Goal: Task Accomplishment & Management: Use online tool/utility

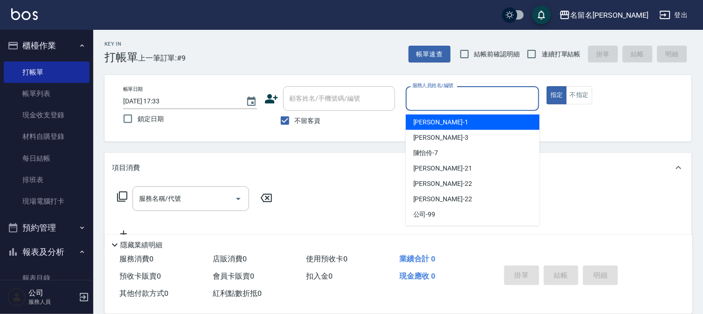
click at [422, 100] on input "服務人員姓名/編號" at bounding box center [472, 98] width 125 height 16
click at [426, 116] on div "[PERSON_NAME]-1" at bounding box center [473, 122] width 134 height 15
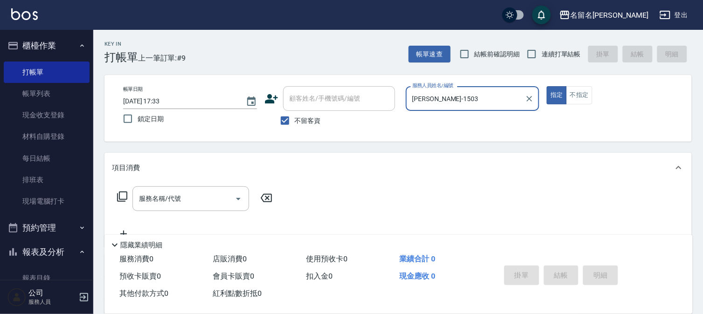
click at [547, 86] on button "指定" at bounding box center [557, 95] width 20 height 18
type input "[PERSON_NAME]-1"
type button "true"
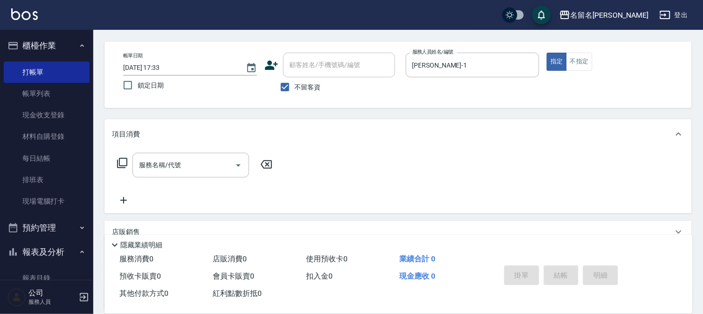
scroll to position [52, 0]
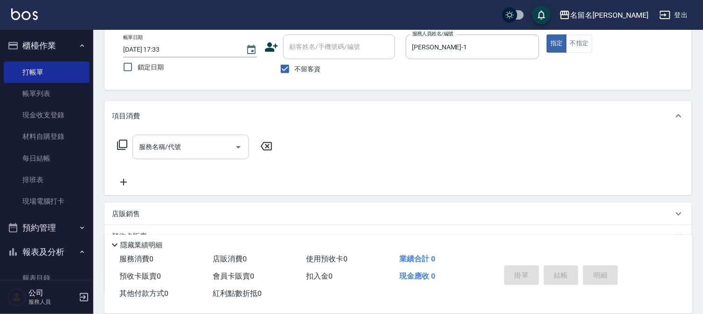
click at [141, 150] on input "服務名稱/代號" at bounding box center [184, 147] width 94 height 16
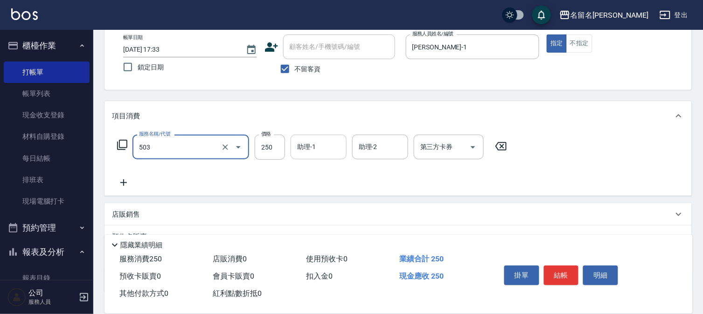
type input "指定洗髮(503)"
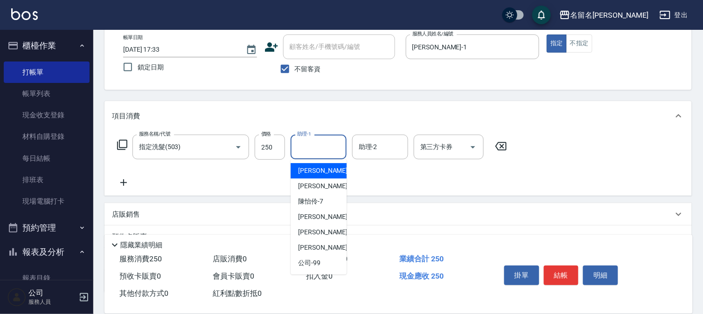
click at [322, 148] on input "助理-1" at bounding box center [319, 147] width 48 height 16
click at [319, 166] on span "[PERSON_NAME]-1" at bounding box center [325, 171] width 55 height 10
type input "[PERSON_NAME]-1"
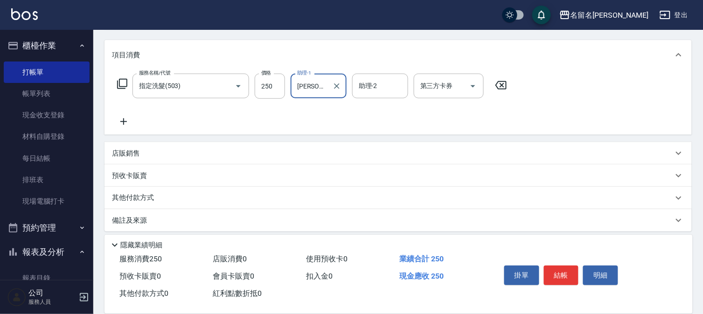
scroll to position [118, 0]
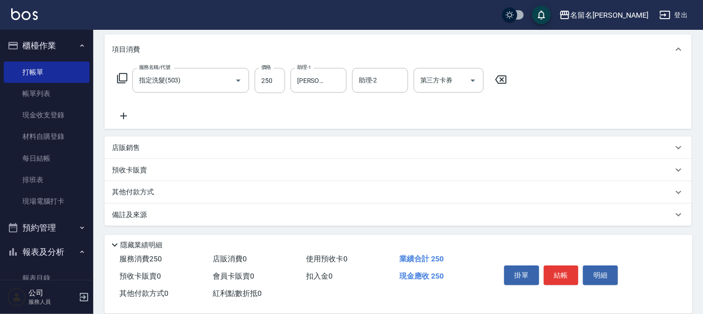
click at [128, 114] on icon at bounding box center [123, 116] width 23 height 11
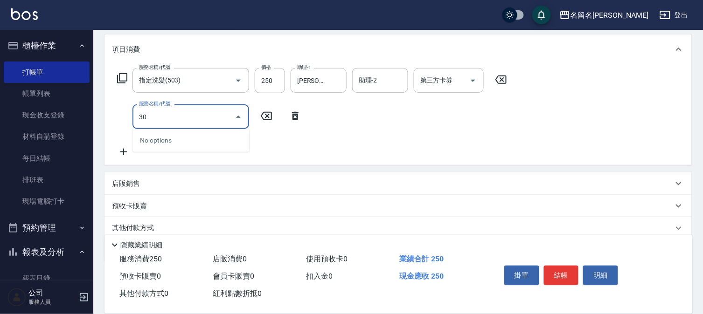
type input "306"
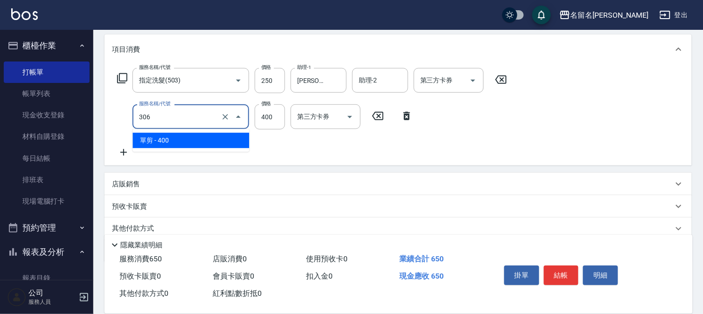
click at [191, 113] on input "306" at bounding box center [178, 117] width 82 height 16
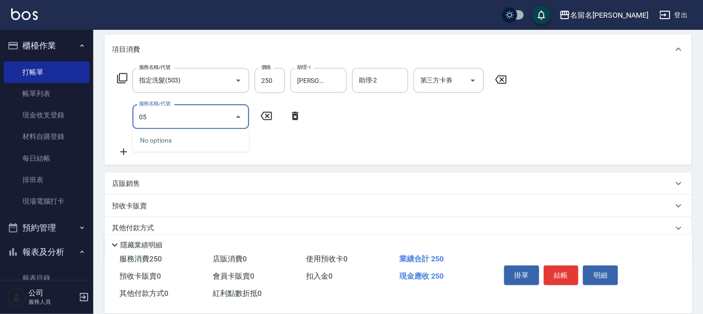
click at [154, 115] on input "05" at bounding box center [184, 117] width 94 height 16
drag, startPoint x: 157, startPoint y: 118, endPoint x: 109, endPoint y: 120, distance: 48.6
click at [109, 120] on div "服務名稱/代號 指定洗髮(503) 服務名稱/代號 價格 250 價格 助理-1 [PERSON_NAME]-1 助理-1 助理-2 助理-2 第三方卡券 第…" at bounding box center [397, 114] width 587 height 101
type input "洗+剪(一般)(305)"
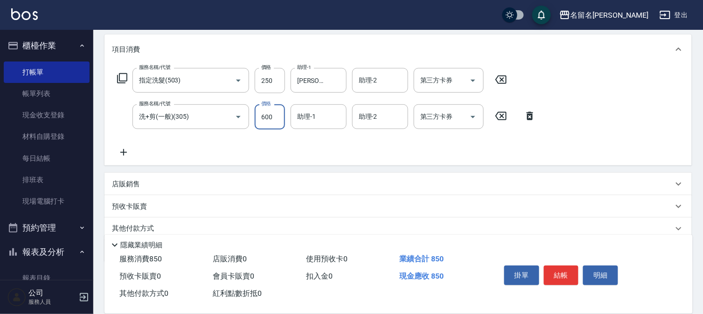
click at [267, 122] on input "600" at bounding box center [270, 116] width 30 height 25
type input "400"
click at [329, 115] on input "助理-1" at bounding box center [319, 117] width 48 height 16
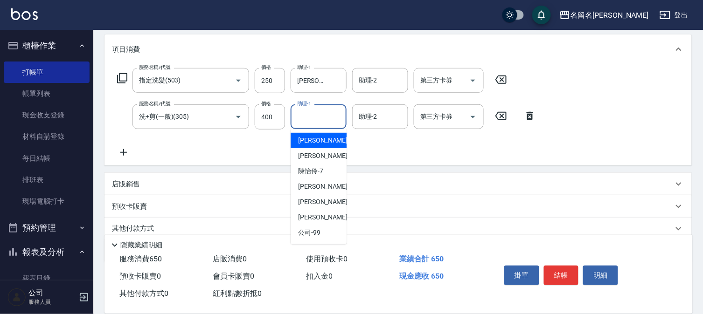
click at [327, 137] on div "[PERSON_NAME]-1" at bounding box center [319, 140] width 56 height 15
type input "[PERSON_NAME]-1"
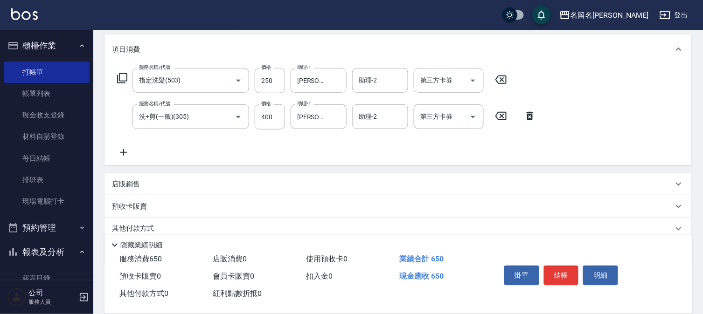
click at [132, 151] on icon at bounding box center [123, 152] width 23 height 11
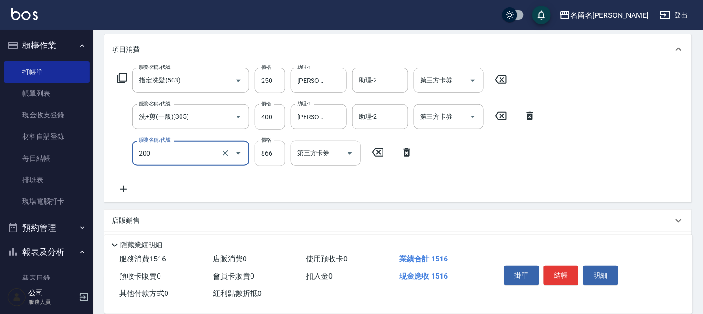
type input "燙髮(設自)(200)"
click at [273, 161] on input "866" at bounding box center [270, 153] width 30 height 25
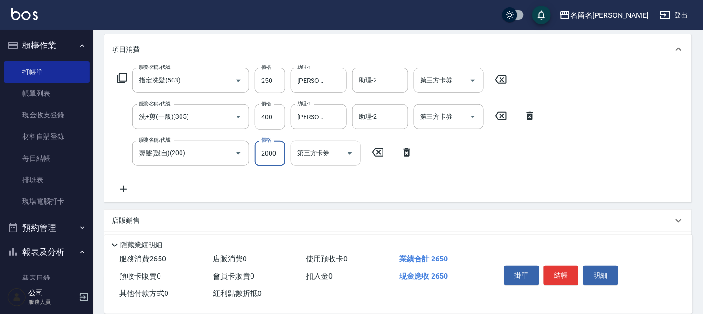
type input "2000"
click at [328, 154] on input "第三方卡券" at bounding box center [319, 153] width 48 height 16
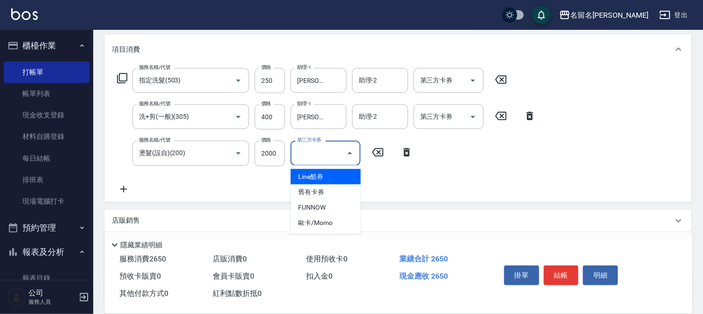
click at [335, 174] on span "Line酷券" at bounding box center [326, 176] width 70 height 15
type input "Line酷券"
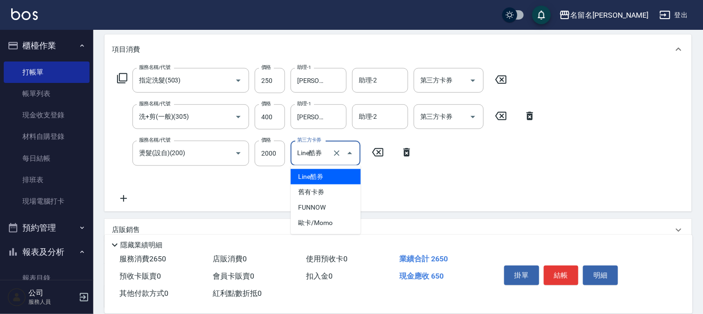
click at [328, 158] on input "Line酷券" at bounding box center [312, 153] width 35 height 16
click at [338, 152] on icon "Clear" at bounding box center [337, 154] width 6 height 6
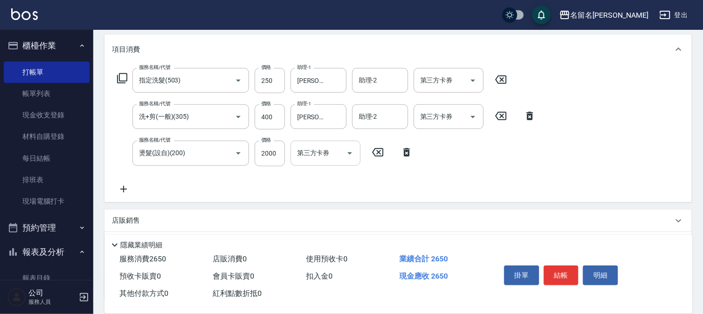
click at [131, 191] on icon at bounding box center [123, 189] width 23 height 11
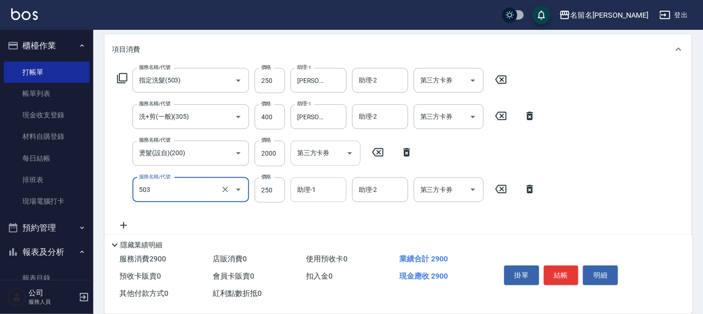
type input "指定洗髮(503)"
click at [319, 197] on input "助理-1" at bounding box center [319, 190] width 48 height 16
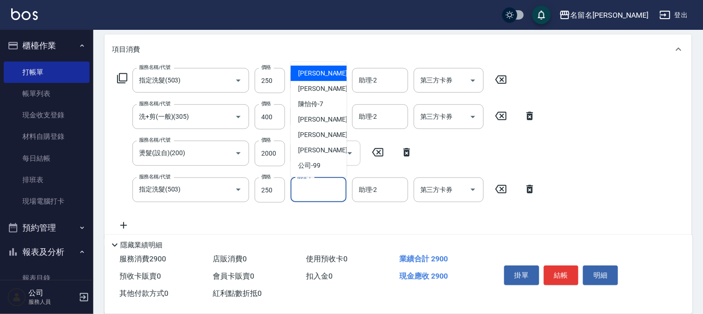
drag, startPoint x: 320, startPoint y: 68, endPoint x: 323, endPoint y: 72, distance: 5.0
click at [320, 68] on div "[PERSON_NAME]-1" at bounding box center [319, 73] width 56 height 15
type input "[PERSON_NAME]-1"
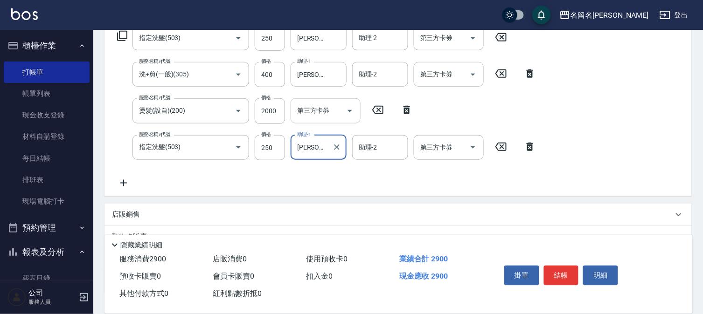
scroll to position [222, 0]
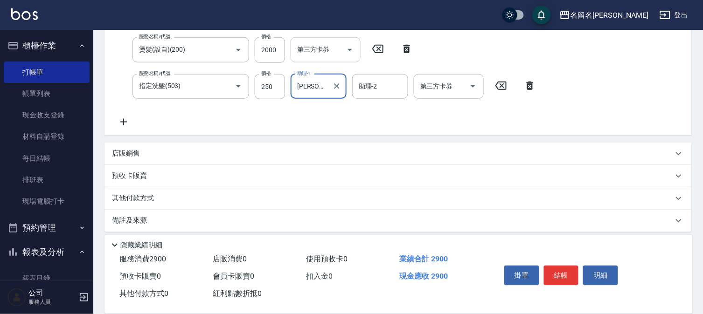
click at [123, 127] on icon at bounding box center [123, 122] width 23 height 11
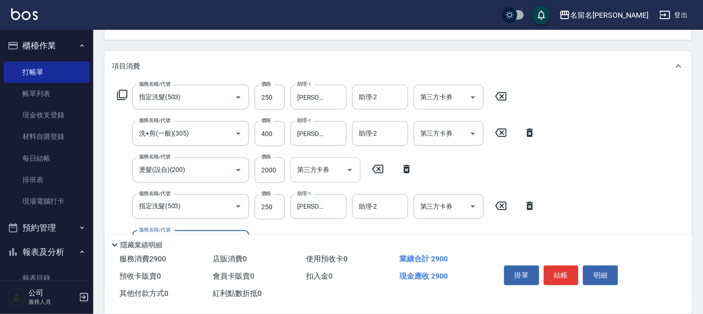
scroll to position [197, 0]
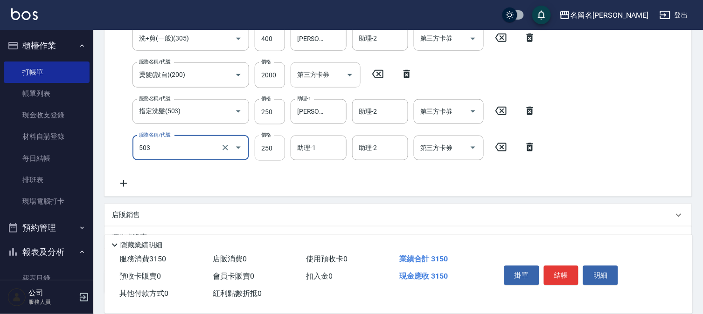
type input "指定洗髮(503)"
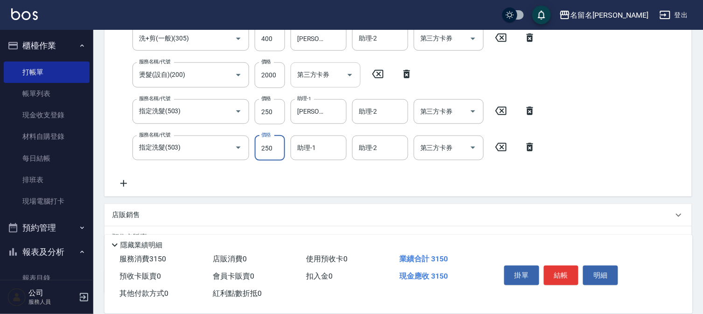
scroll to position [187, 0]
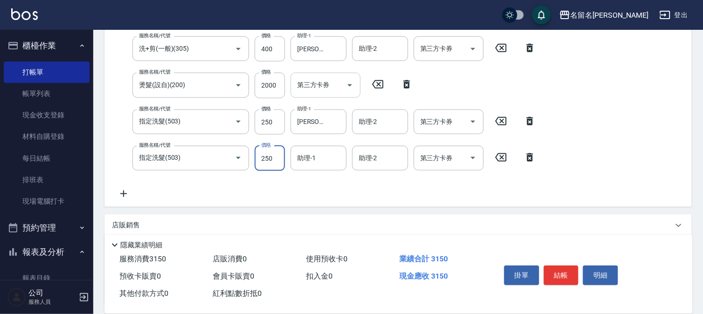
click at [262, 153] on input "250" at bounding box center [270, 158] width 30 height 25
type input "350"
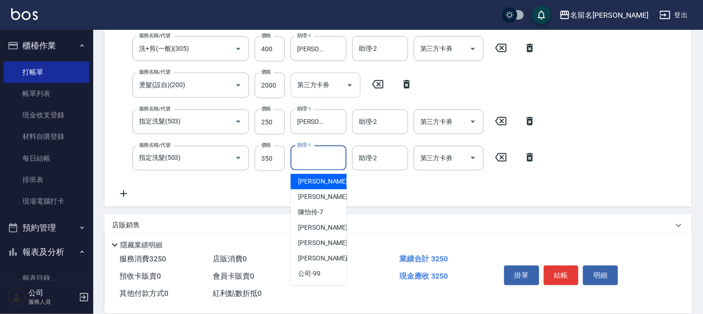
click at [314, 162] on input "助理-1" at bounding box center [319, 158] width 48 height 16
click at [315, 180] on span "[PERSON_NAME]-1" at bounding box center [325, 182] width 55 height 10
type input "[PERSON_NAME]-1"
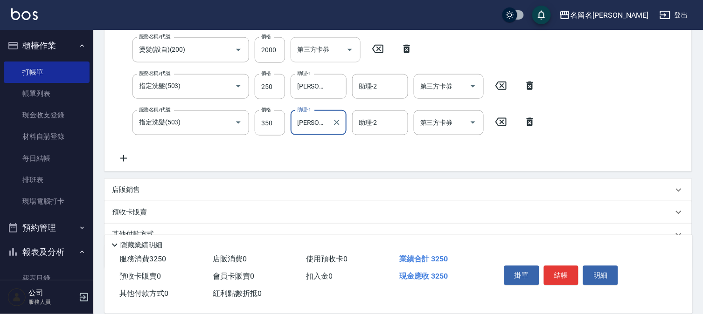
scroll to position [238, 0]
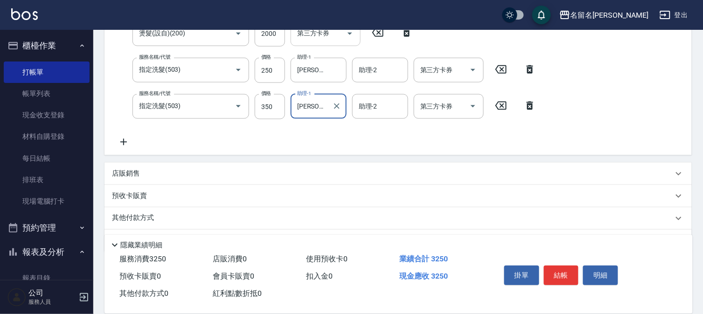
click at [120, 139] on icon at bounding box center [123, 142] width 23 height 11
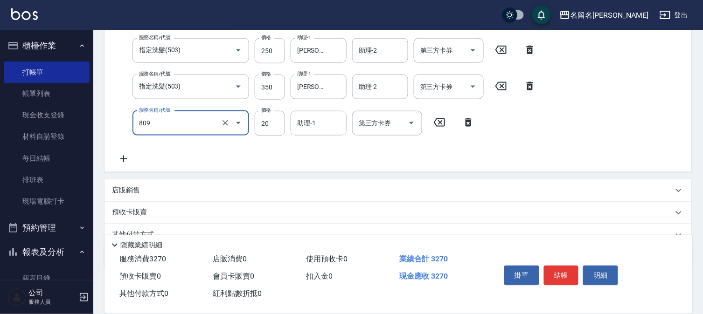
scroll to position [276, 0]
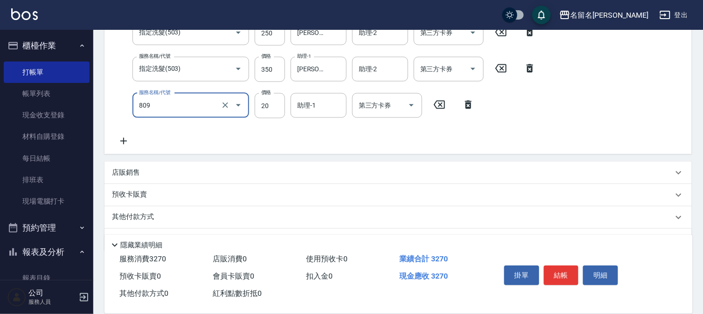
type input "潤絲(809)"
click at [125, 143] on icon at bounding box center [123, 141] width 23 height 11
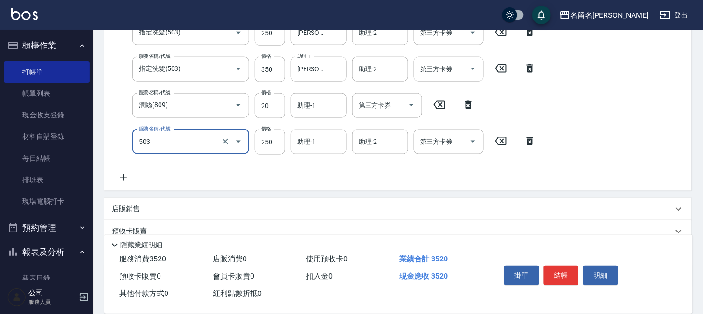
type input "指定洗髮(503)"
click at [329, 146] on input "助理-1" at bounding box center [319, 142] width 48 height 16
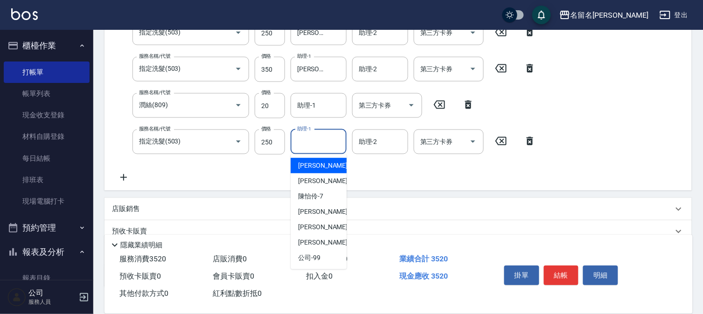
click at [323, 163] on span "[PERSON_NAME]-1" at bounding box center [325, 166] width 55 height 10
type input "[PERSON_NAME]-1"
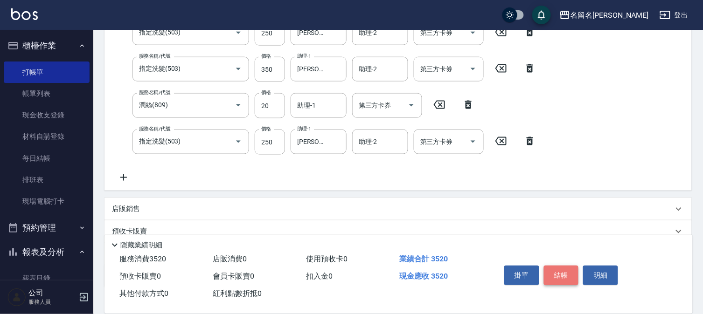
click at [556, 272] on button "結帳" at bounding box center [561, 276] width 35 height 20
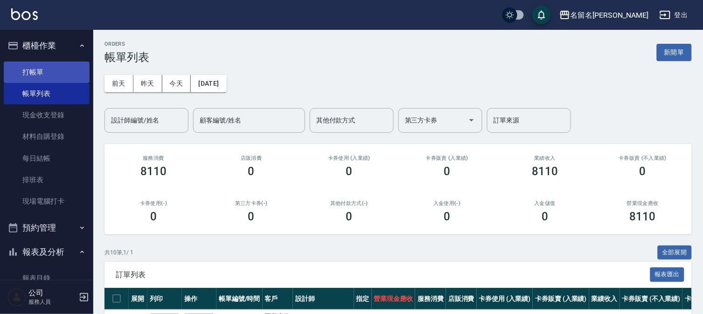
click at [47, 75] on link "打帳單" at bounding box center [47, 72] width 86 height 21
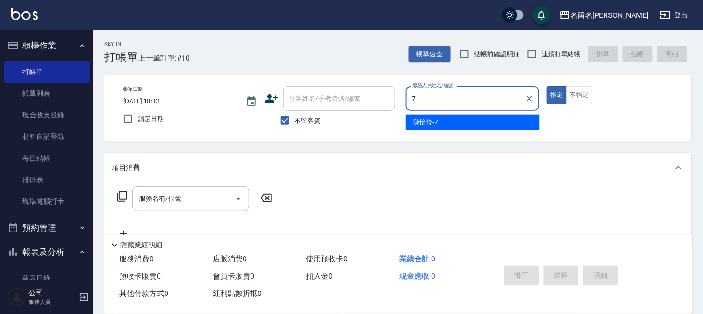
type input "[PERSON_NAME]-7"
type button "true"
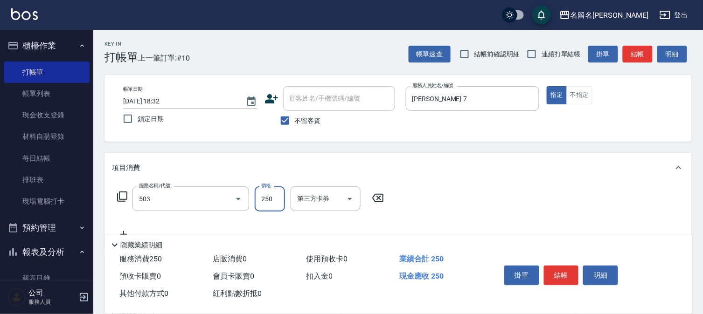
type input "指定洗髮(503)"
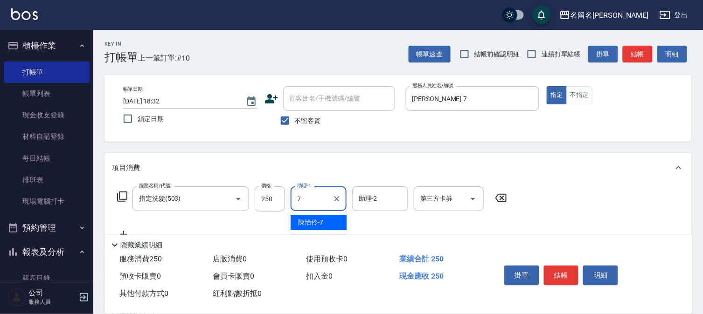
type input "[PERSON_NAME]-7"
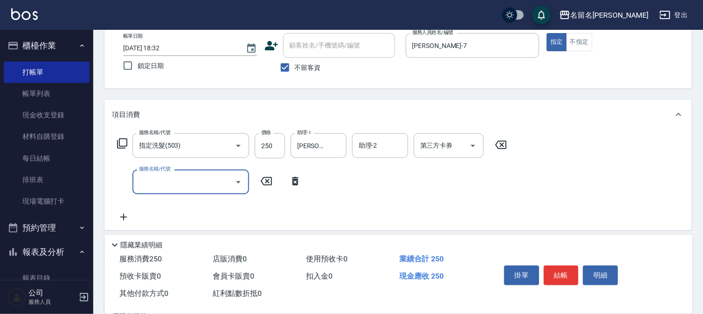
scroll to position [104, 0]
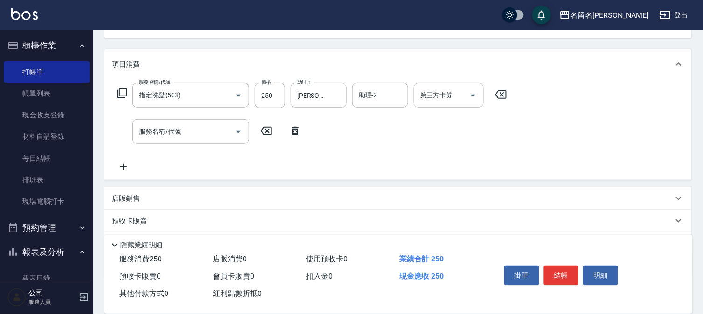
click at [109, 198] on div "店販銷售" at bounding box center [397, 198] width 587 height 22
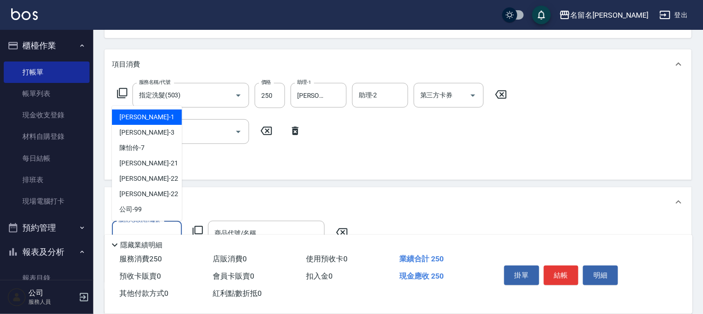
click at [155, 229] on input "服務人員姓名/編號" at bounding box center [147, 233] width 62 height 16
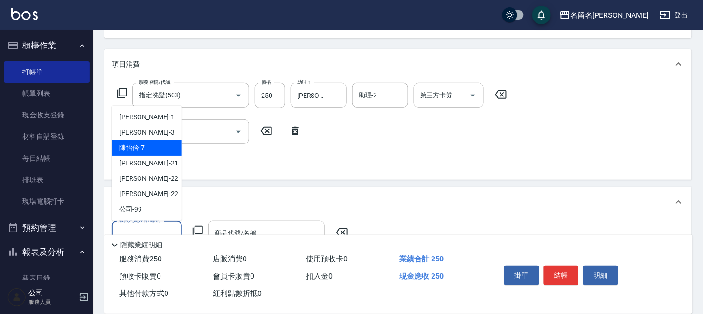
click at [141, 143] on span "[PERSON_NAME]-7" at bounding box center [131, 148] width 25 height 10
type input "[PERSON_NAME]-7"
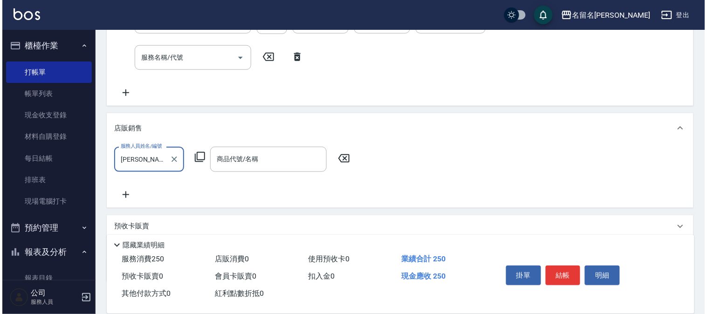
scroll to position [234, 0]
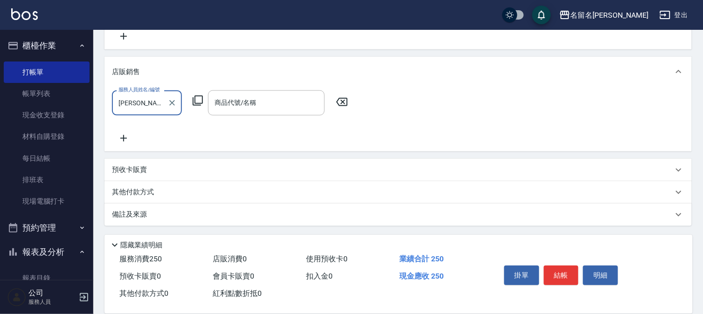
click at [198, 104] on icon at bounding box center [197, 100] width 11 height 11
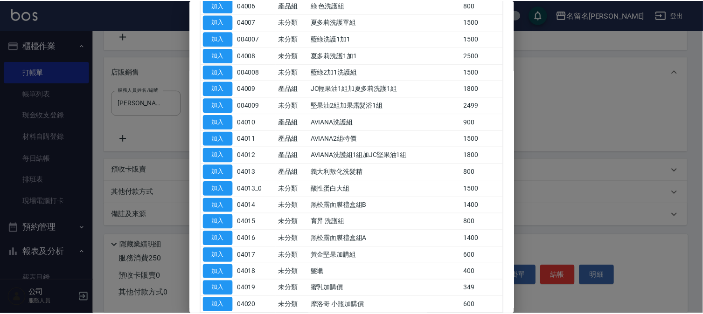
scroll to position [466, 0]
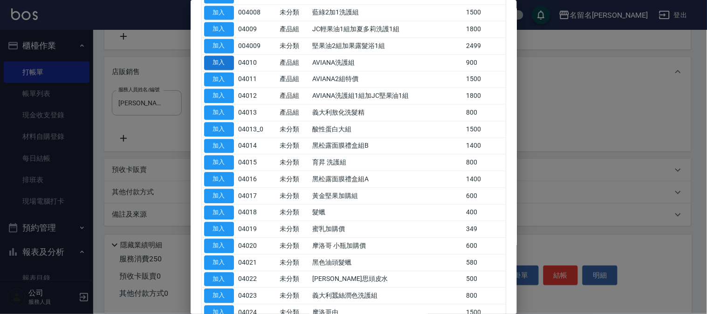
click at [229, 59] on button "加入" at bounding box center [219, 62] width 30 height 14
type input "AVIANA洗護組"
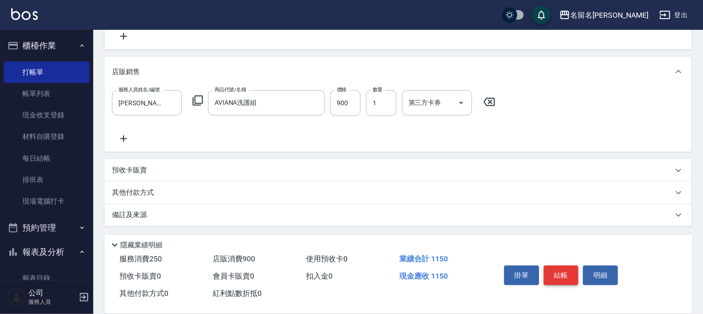
click at [551, 268] on button "結帳" at bounding box center [561, 276] width 35 height 20
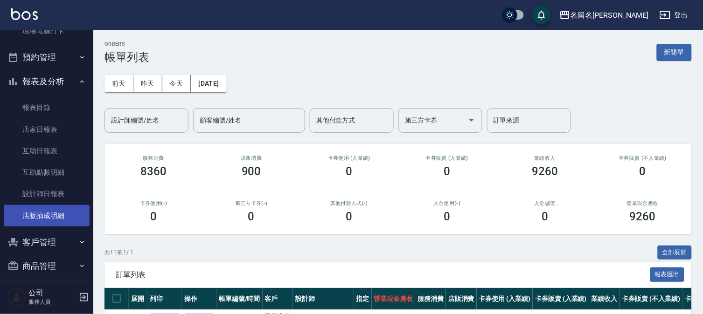
scroll to position [179, 0]
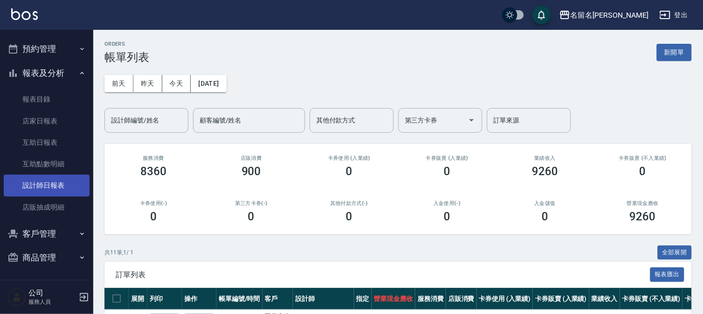
drag, startPoint x: 52, startPoint y: 181, endPoint x: 55, endPoint y: 185, distance: 4.8
click at [52, 183] on link "設計師日報表" at bounding box center [47, 185] width 86 height 21
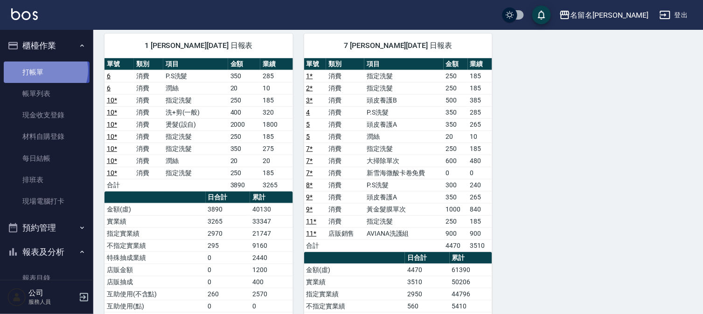
click at [45, 70] on link "打帳單" at bounding box center [47, 72] width 86 height 21
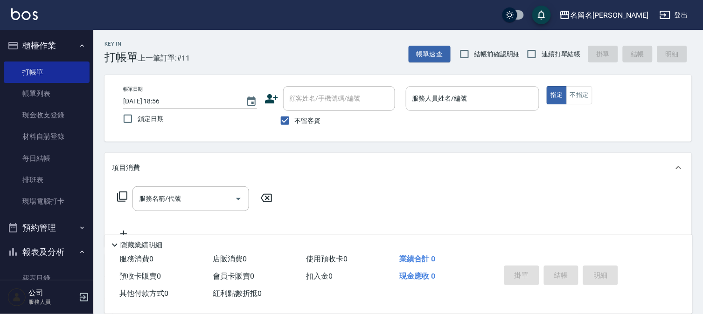
click at [433, 95] on div "服務人員姓名/編號 服務人員姓名/編號" at bounding box center [473, 98] width 134 height 25
click at [423, 101] on input "服務人員姓名/編號" at bounding box center [472, 98] width 125 height 16
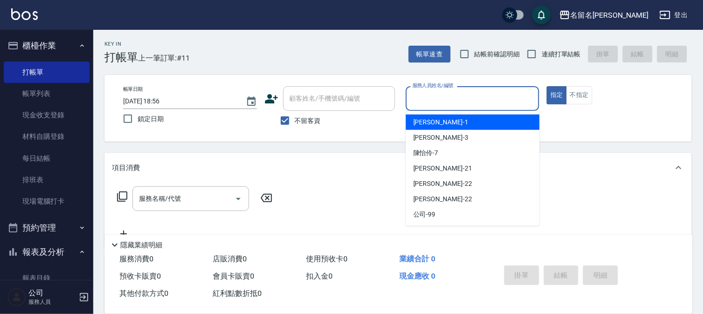
click at [420, 122] on span "[PERSON_NAME]-1" at bounding box center [440, 123] width 55 height 10
type input "[PERSON_NAME]-1"
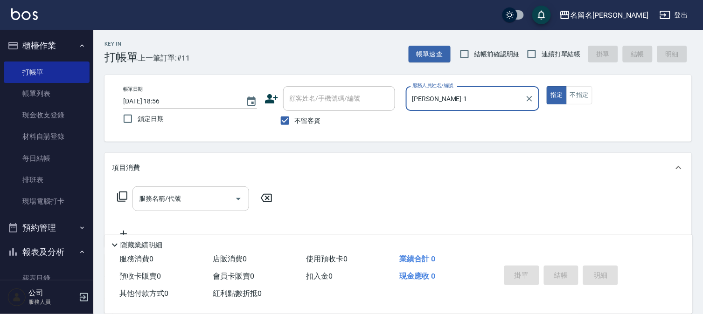
click at [135, 202] on div "服務名稱/代號" at bounding box center [190, 199] width 117 height 25
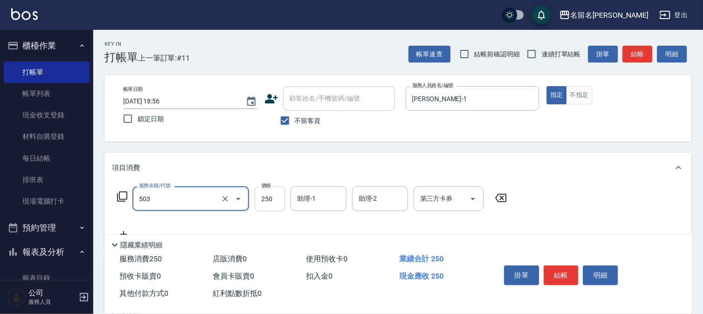
type input "指定洗髮(503)"
click at [259, 208] on input "250" at bounding box center [270, 199] width 30 height 25
type input "300"
click at [332, 198] on input "助理-1" at bounding box center [319, 199] width 48 height 16
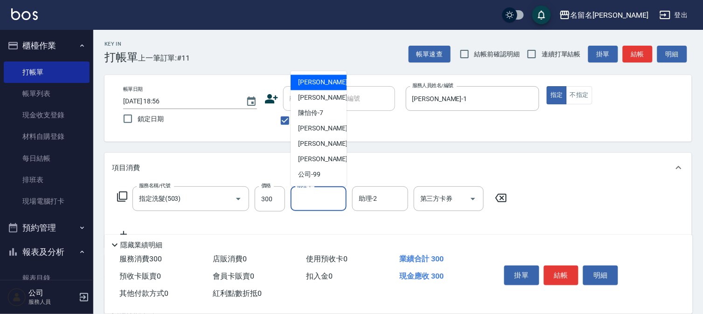
click at [306, 83] on span "[PERSON_NAME]-1" at bounding box center [325, 83] width 55 height 10
type input "[PERSON_NAME]-1"
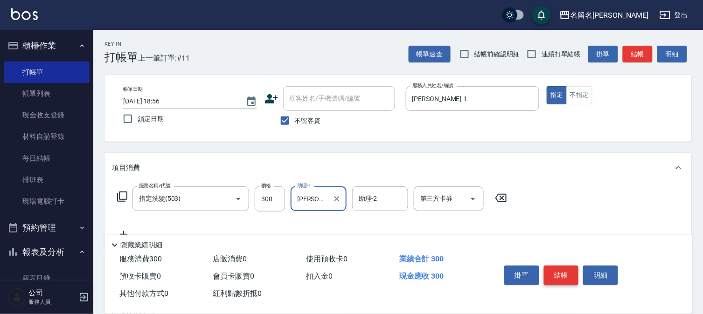
click at [552, 272] on button "結帳" at bounding box center [561, 276] width 35 height 20
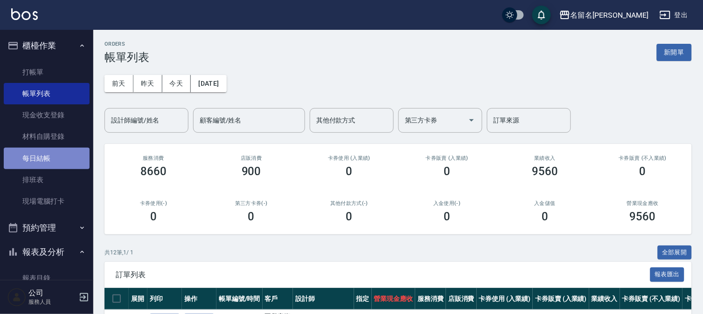
click at [59, 155] on link "每日結帳" at bounding box center [47, 158] width 86 height 21
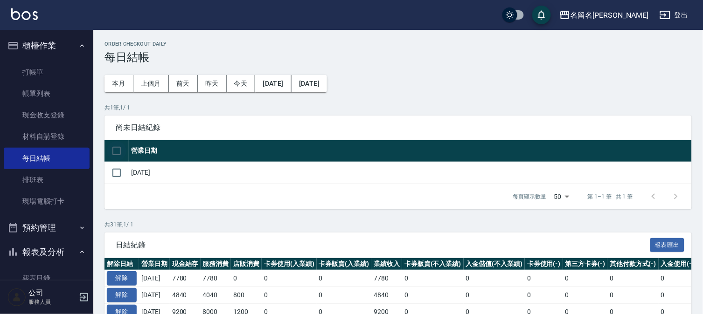
click at [118, 145] on input "checkbox" at bounding box center [117, 151] width 20 height 20
checkbox input "true"
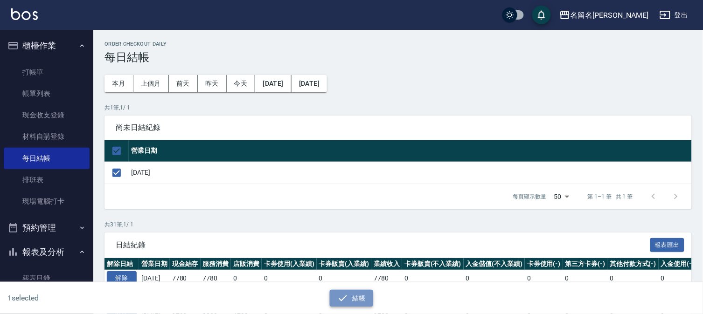
click at [345, 297] on icon "button" at bounding box center [343, 298] width 8 height 6
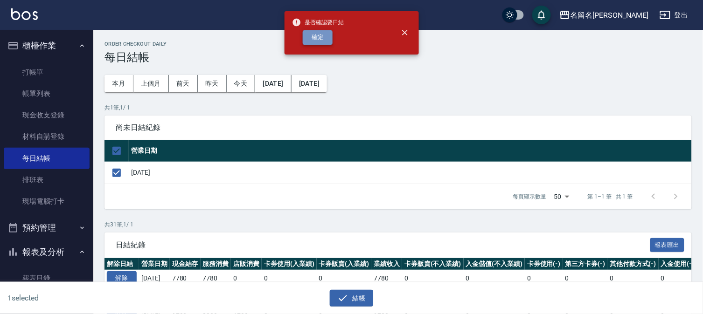
click at [319, 38] on button "確定" at bounding box center [318, 37] width 30 height 14
checkbox input "false"
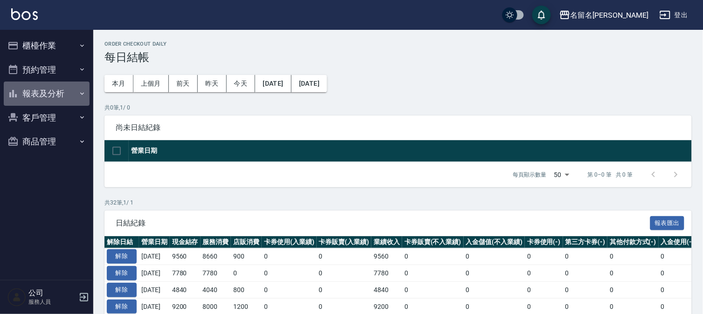
click at [39, 86] on button "報表及分析" at bounding box center [47, 94] width 86 height 24
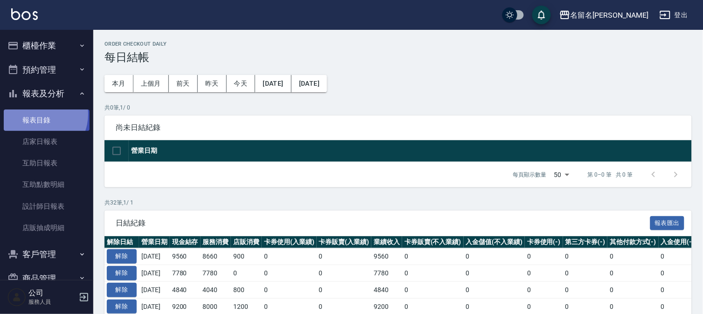
click at [38, 114] on link "報表目錄" at bounding box center [47, 120] width 86 height 21
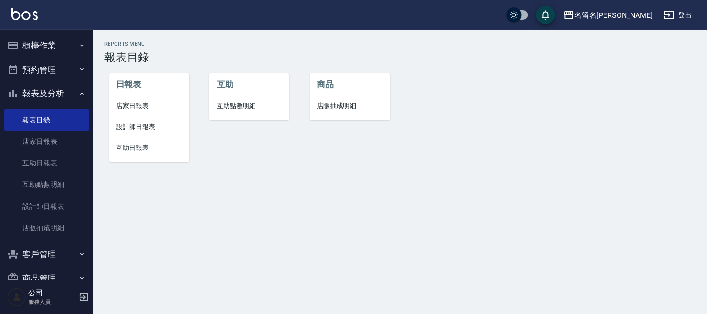
click at [133, 105] on span "店家日報表" at bounding box center [149, 106] width 65 height 10
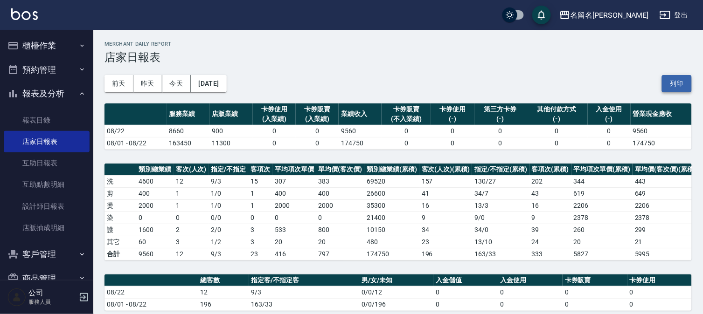
click at [678, 83] on button "列印" at bounding box center [677, 83] width 30 height 17
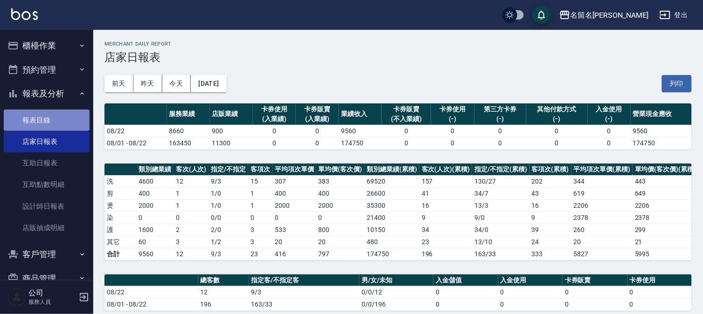
click at [51, 115] on link "報表目錄" at bounding box center [47, 120] width 86 height 21
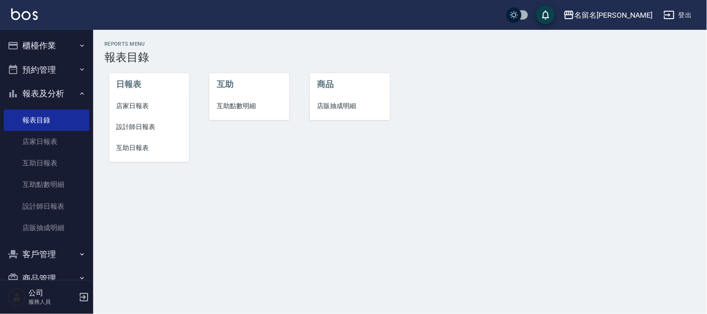
click at [134, 126] on span "設計師日報表" at bounding box center [149, 127] width 65 height 10
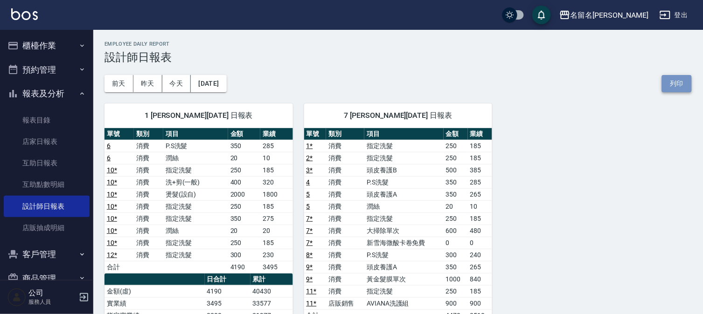
click at [679, 77] on button "列印" at bounding box center [677, 83] width 30 height 17
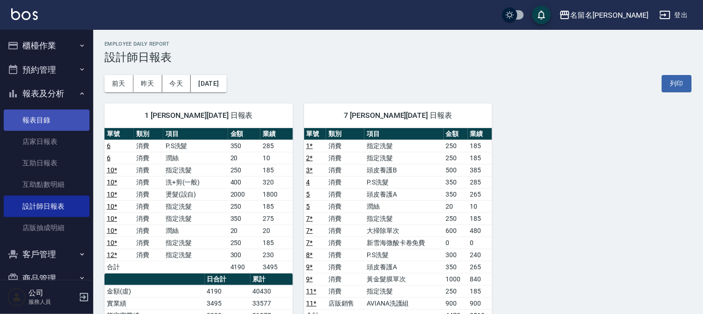
click at [59, 119] on link "報表目錄" at bounding box center [47, 120] width 86 height 21
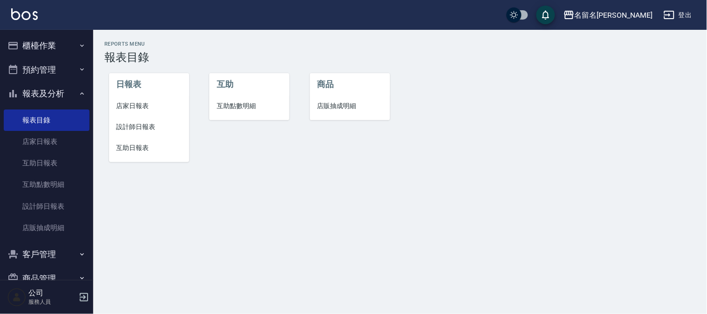
click at [136, 141] on li "互助日報表" at bounding box center [149, 148] width 80 height 21
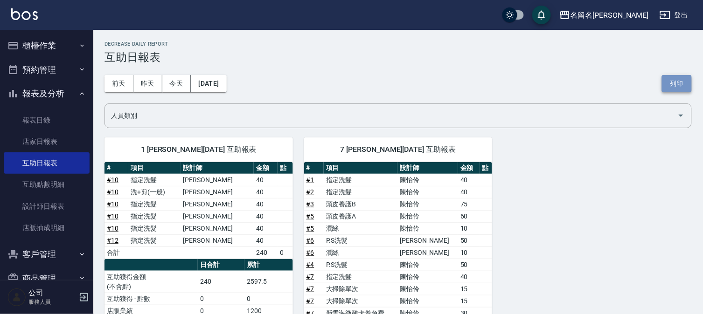
click at [675, 81] on button "列印" at bounding box center [677, 83] width 30 height 17
